Goal: Check status: Check status

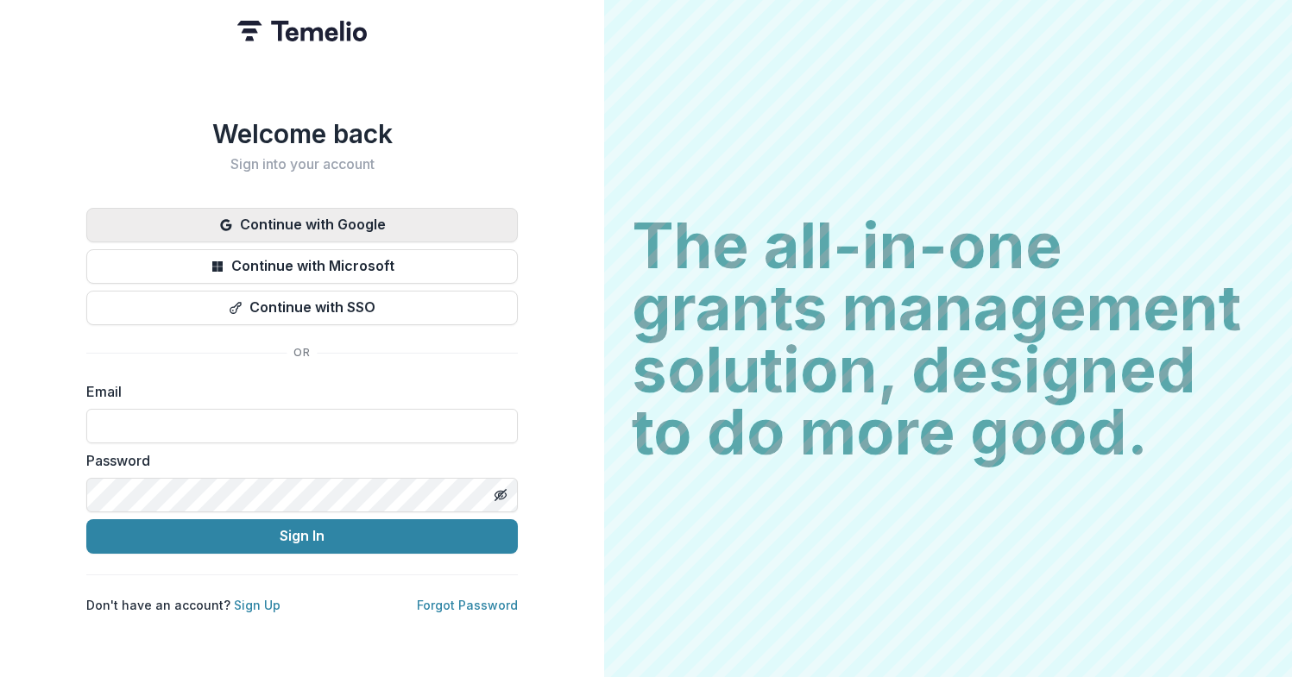
click at [406, 225] on button "Continue with Google" at bounding box center [301, 225] width 431 height 35
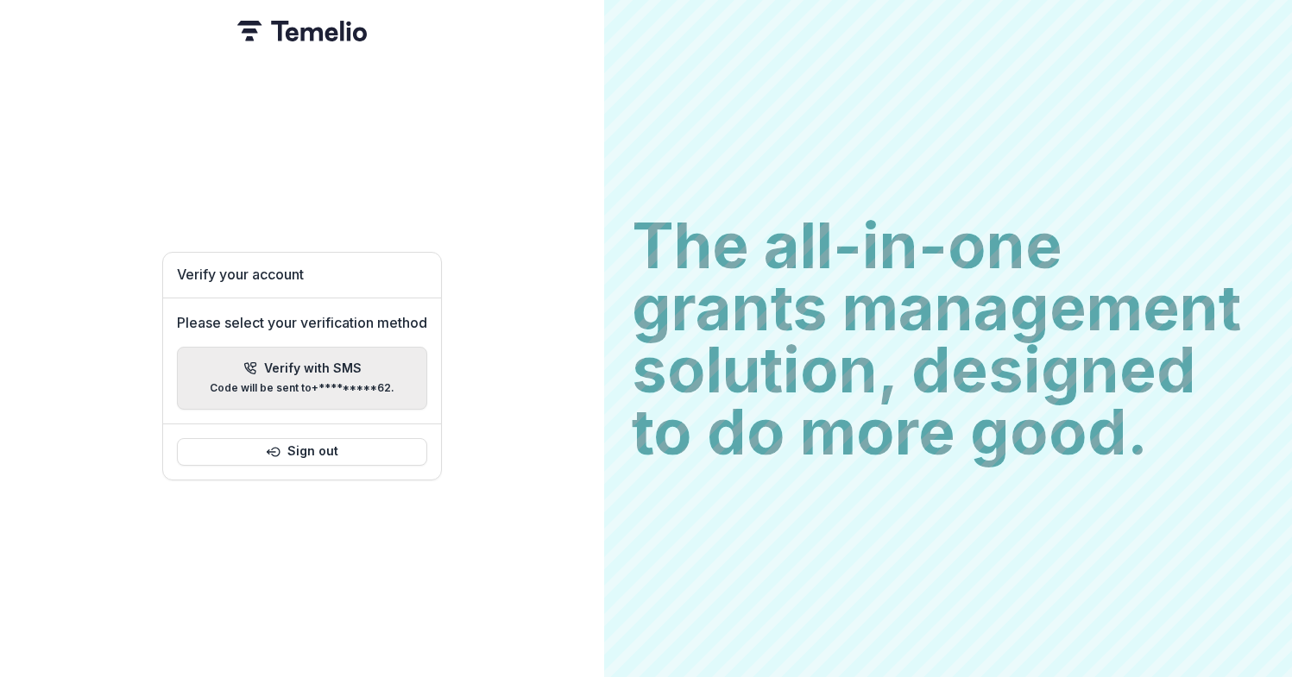
click at [342, 382] on p "Code will be sent to +*********62 ." at bounding box center [302, 388] width 185 height 12
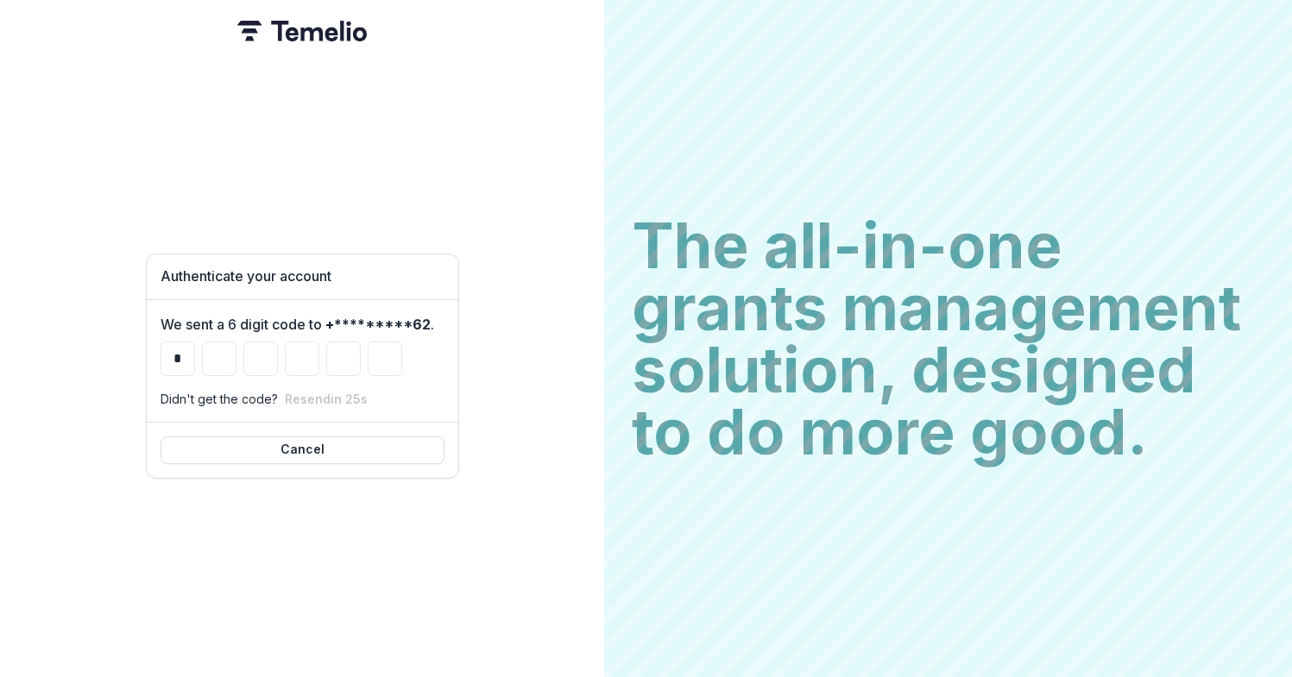
type input "*"
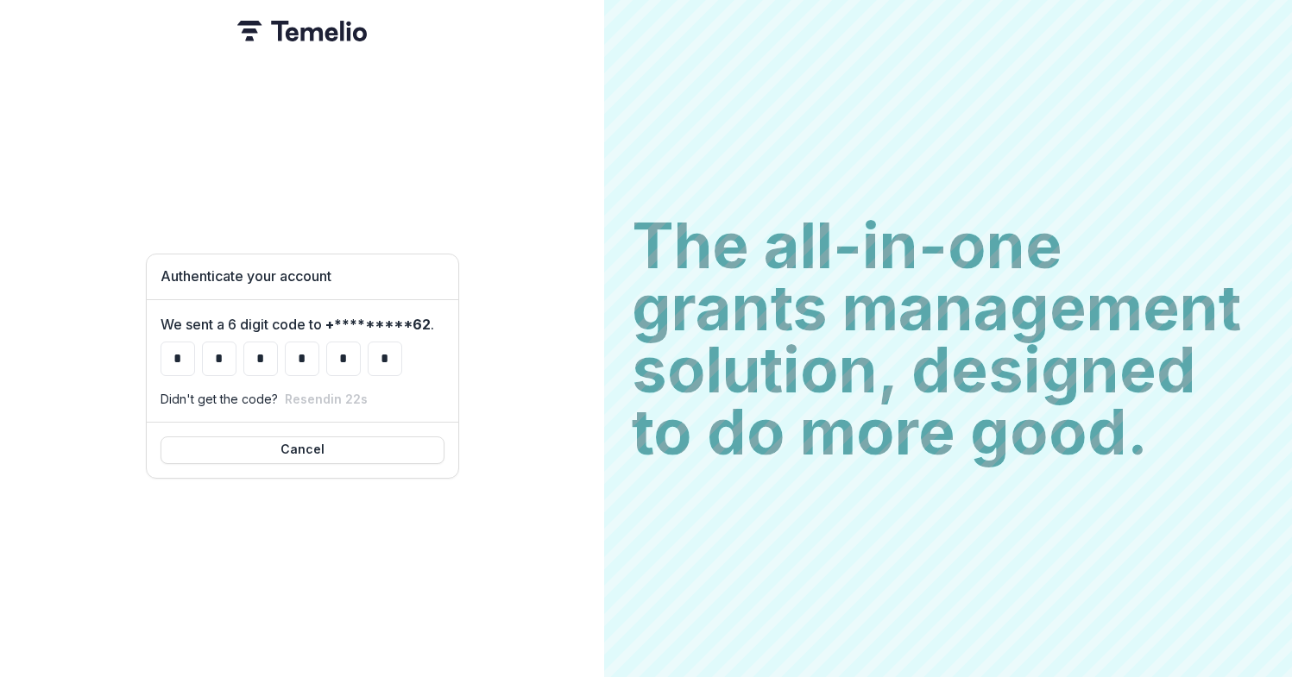
type input "*"
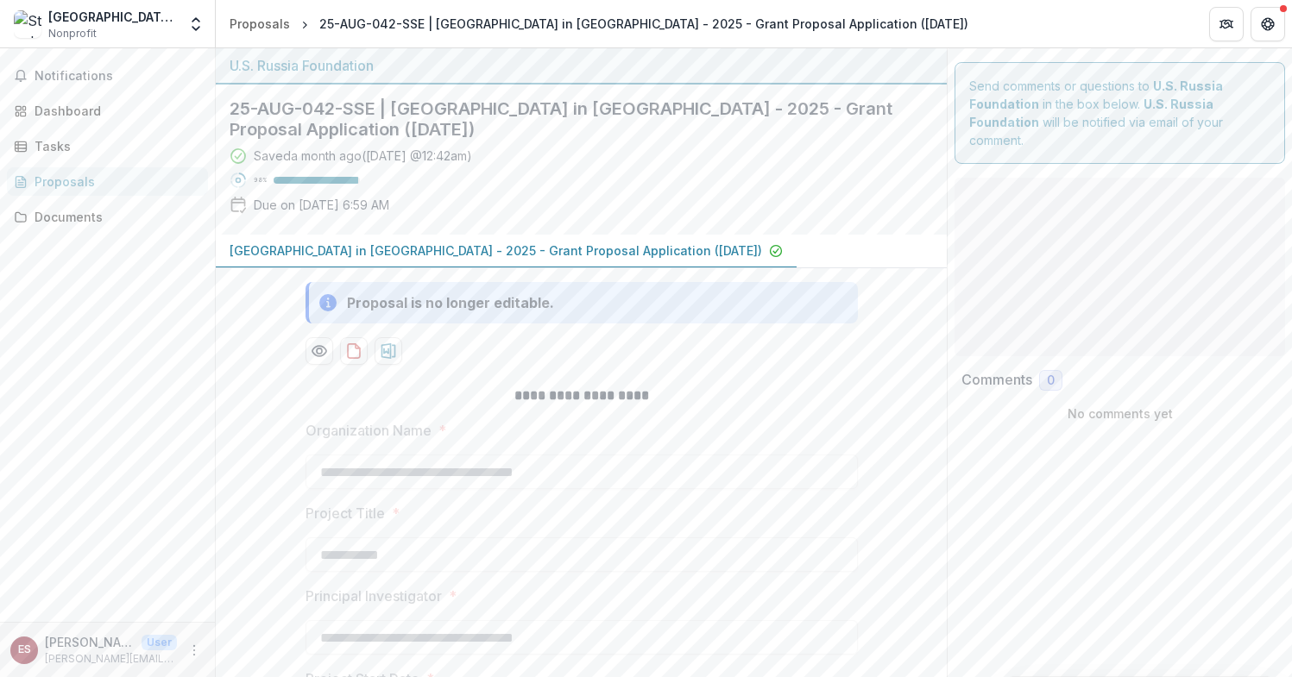
click at [105, 187] on div "Proposals" at bounding box center [115, 182] width 160 height 18
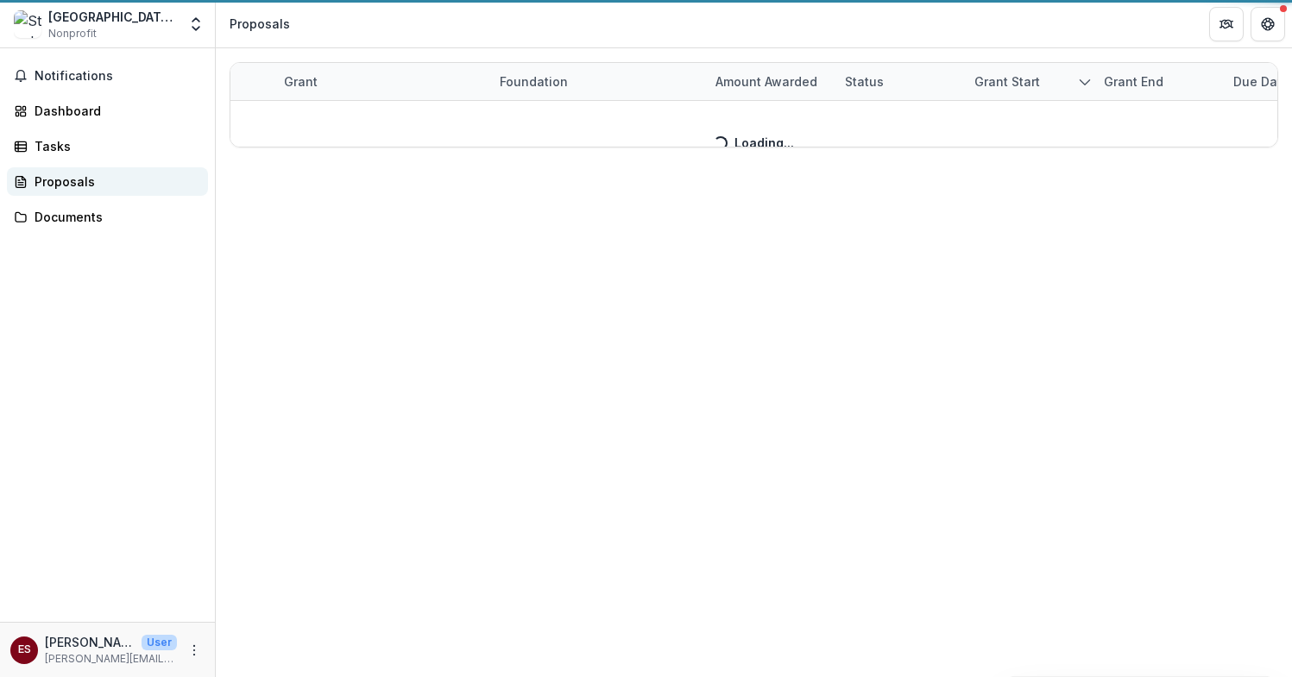
click at [105, 187] on div "Proposals" at bounding box center [115, 182] width 160 height 18
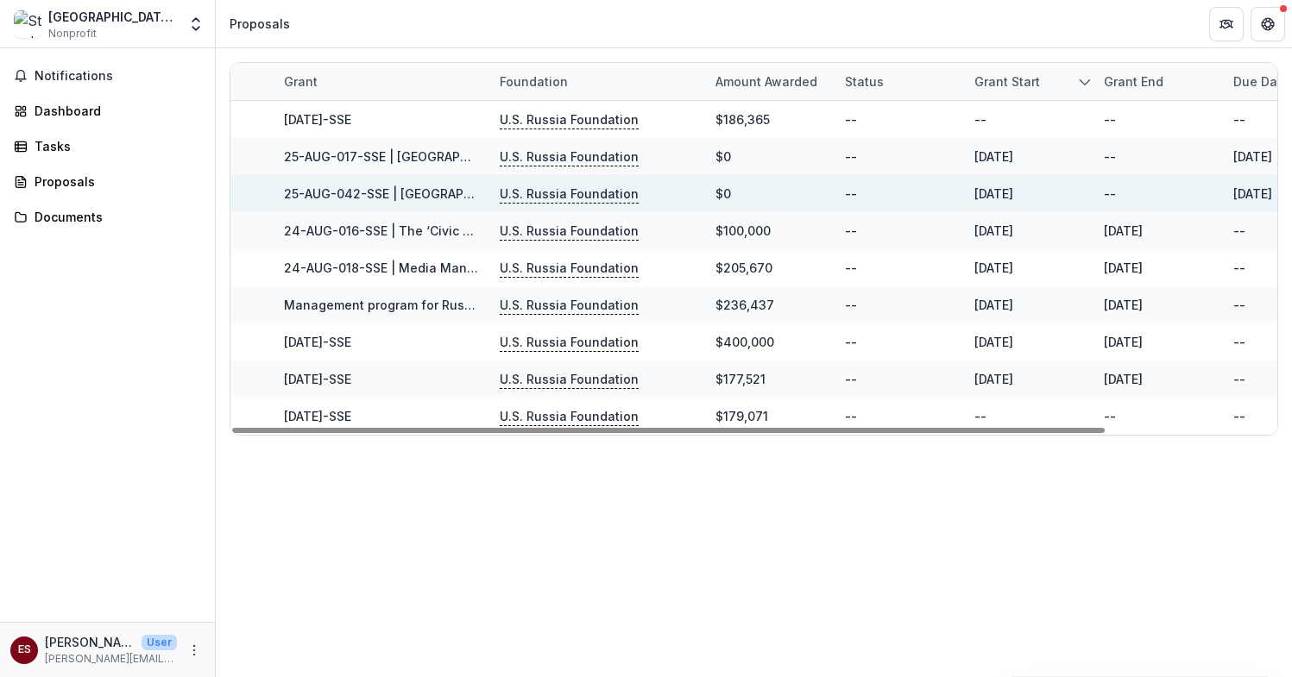
click at [454, 196] on link "25-AUG-042-SSE | [GEOGRAPHIC_DATA] in [GEOGRAPHIC_DATA] - 2025 - Grant Proposal…" at bounding box center [608, 193] width 649 height 15
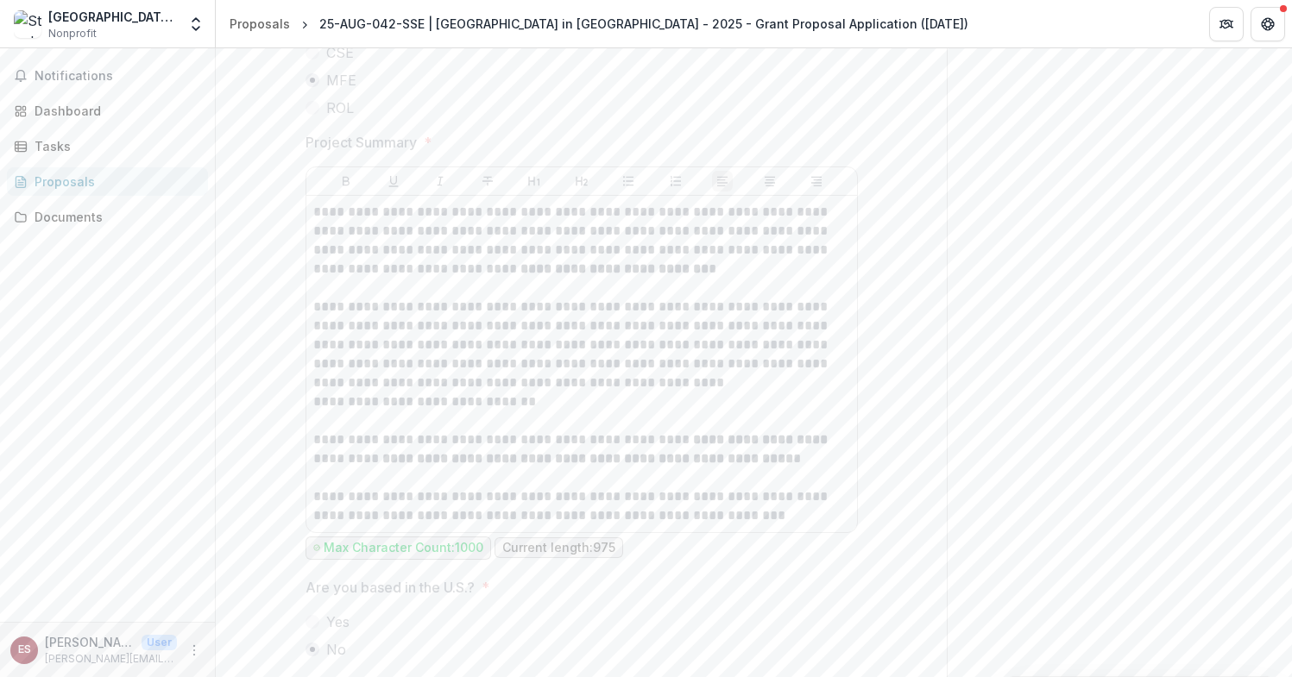
scroll to position [875, 0]
